Goal: Information Seeking & Learning: Check status

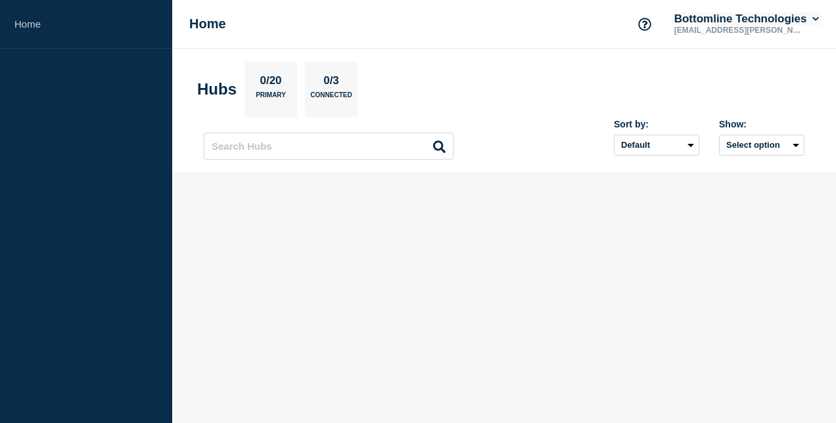
click at [815, 17] on icon at bounding box center [815, 19] width 7 height 8
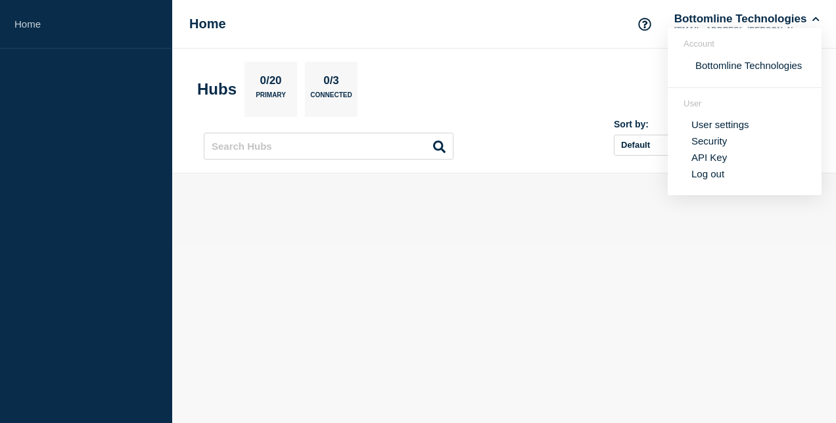
click at [579, 89] on section "Hubs 0/20 Primary 0/3 Connected" at bounding box center [504, 89] width 614 height 55
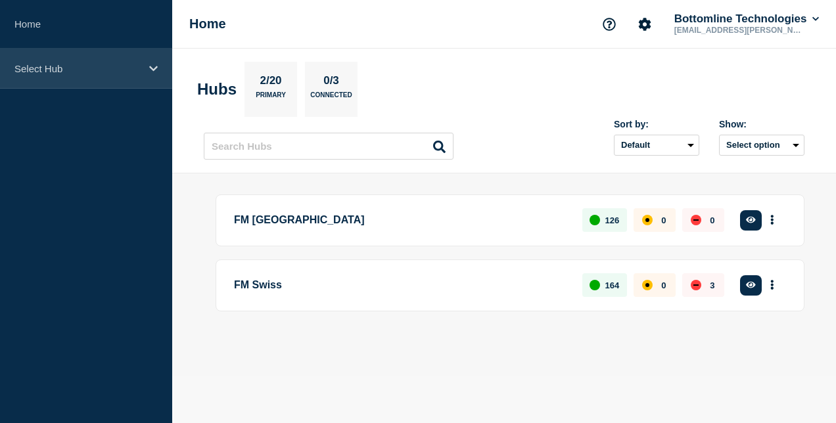
click at [156, 76] on div "Select Hub" at bounding box center [86, 69] width 172 height 40
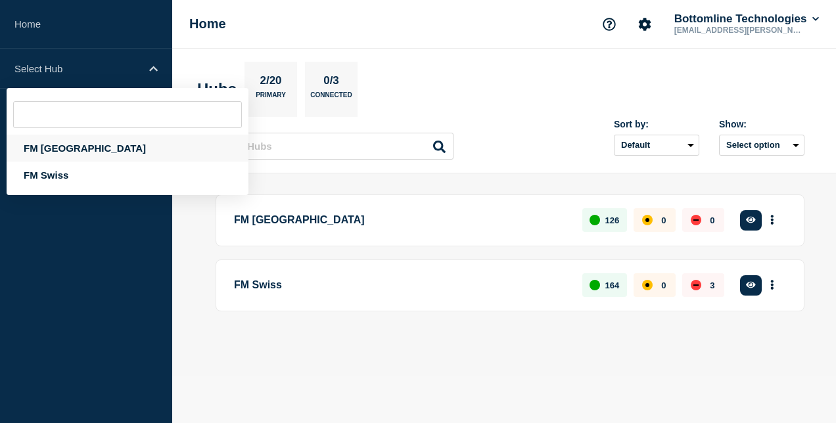
click at [68, 141] on div "FM [GEOGRAPHIC_DATA]" at bounding box center [128, 148] width 242 height 27
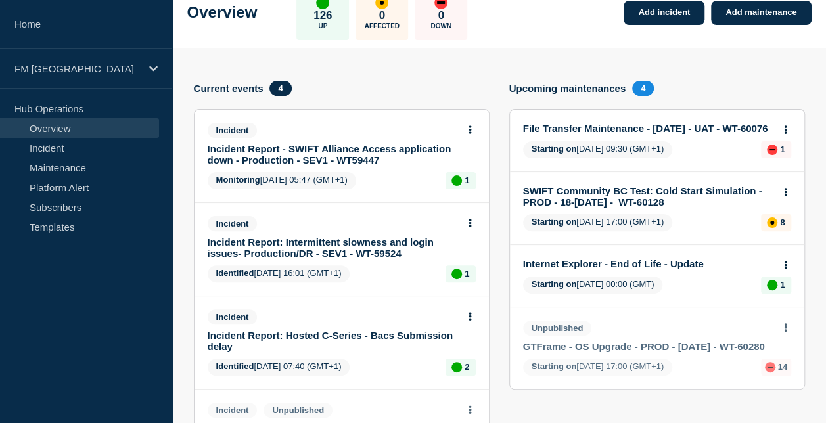
scroll to position [83, 0]
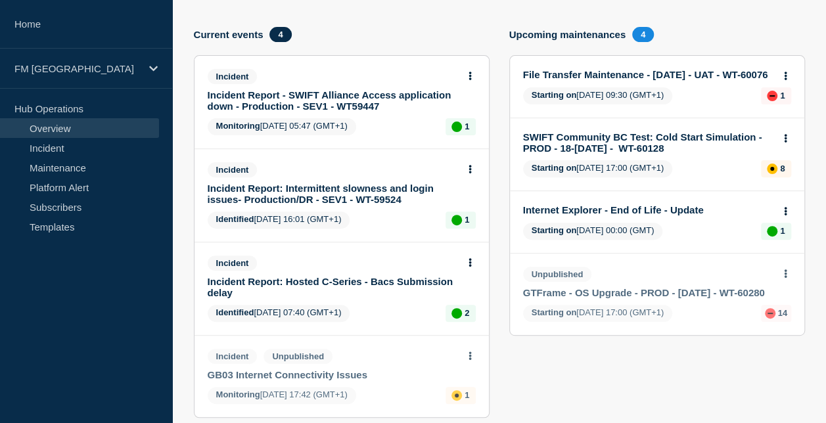
scroll to position [135, 0]
click at [304, 99] on link "Incident Report - SWIFT Alliance Access application down - Production - SEV1 - …" at bounding box center [333, 100] width 250 height 22
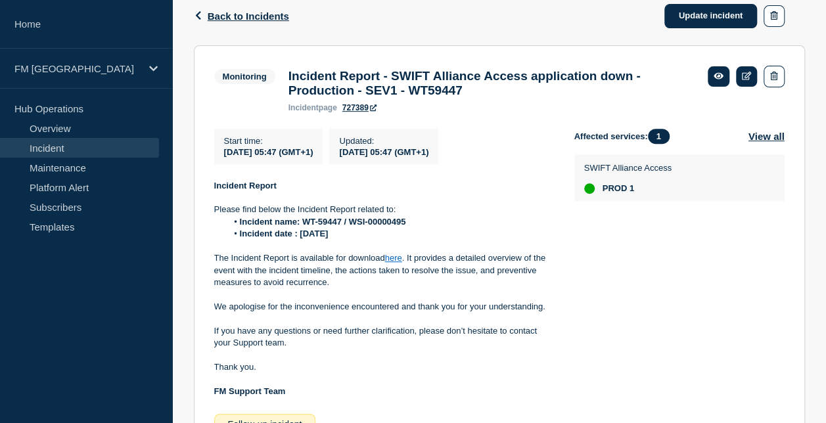
scroll to position [220, 0]
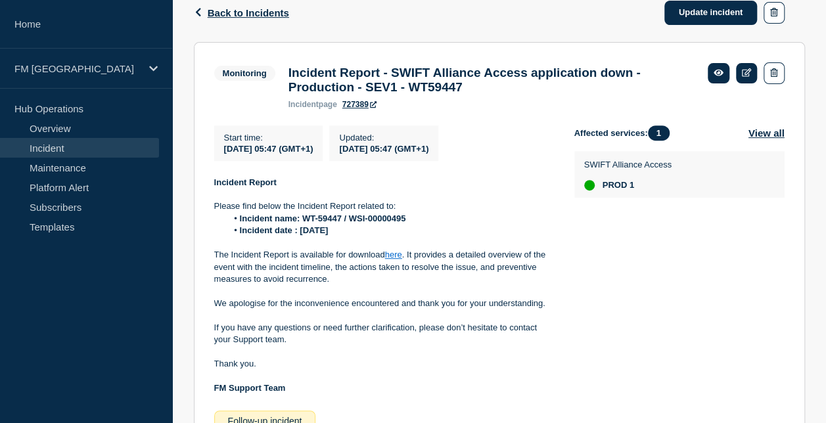
click at [395, 259] on link "here" at bounding box center [393, 255] width 17 height 10
click at [231, 13] on span "Back to Incidents" at bounding box center [248, 12] width 81 height 11
